Goal: Navigation & Orientation: Find specific page/section

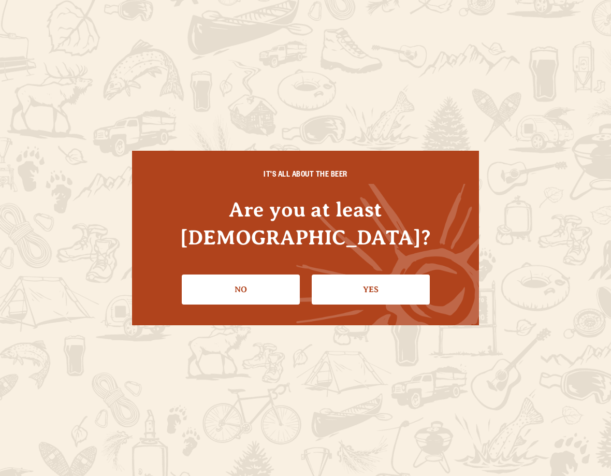
click at [393, 277] on link "Yes" at bounding box center [371, 290] width 118 height 30
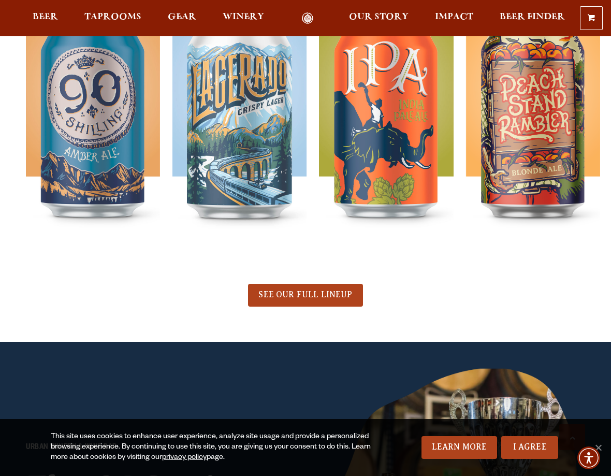
scroll to position [424, 0]
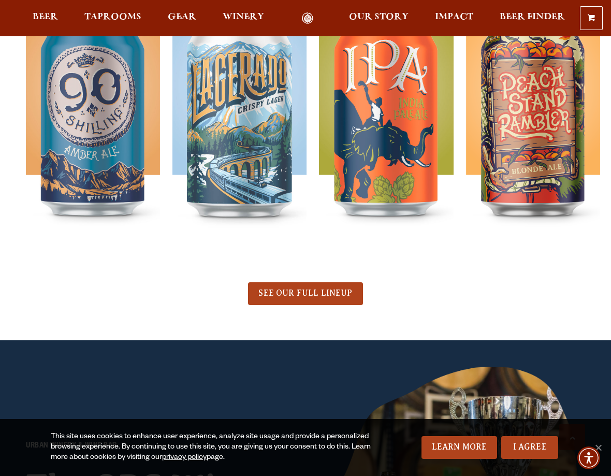
click at [116, 21] on span "Taprooms" at bounding box center [112, 17] width 57 height 8
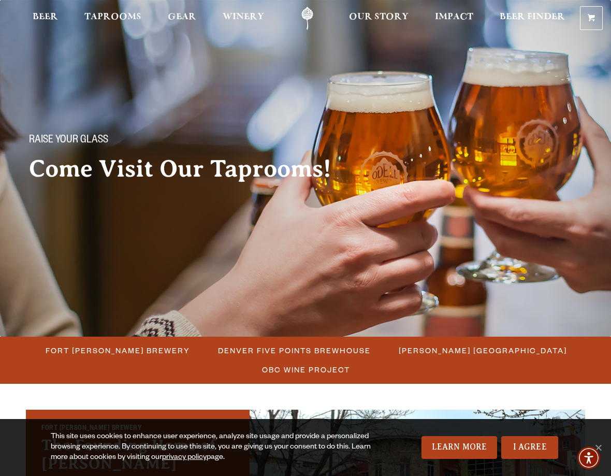
click at [112, 355] on span "Fort [PERSON_NAME] Brewery" at bounding box center [118, 350] width 145 height 15
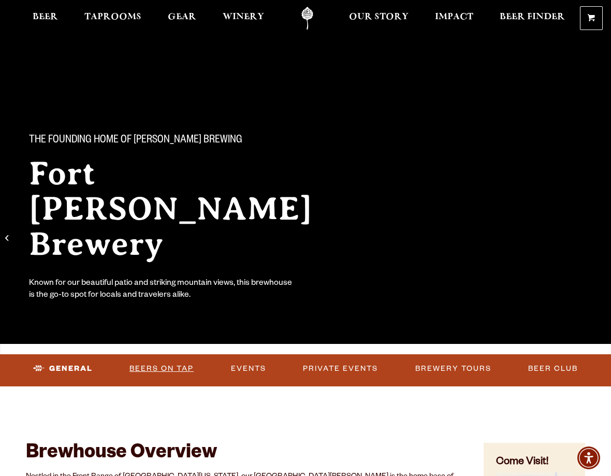
click at [151, 373] on link "Beers on Tap" at bounding box center [161, 369] width 73 height 24
